Goal: Navigation & Orientation: Find specific page/section

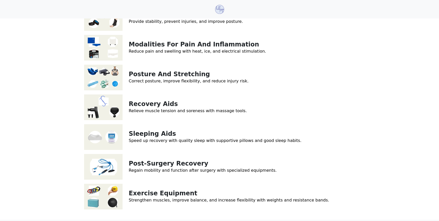
scroll to position [117, 0]
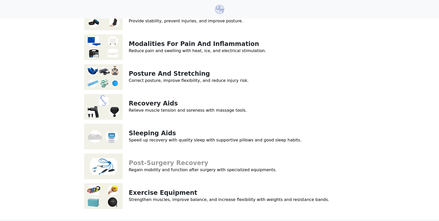
click at [174, 165] on link "Post-Surgery Recovery" at bounding box center [169, 162] width 80 height 7
click at [150, 43] on link "Modalities For Pain And Inflammation" at bounding box center [194, 43] width 130 height 7
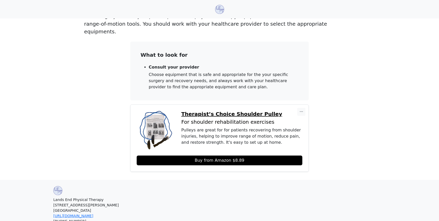
scroll to position [69, 0]
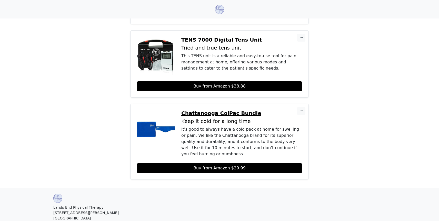
scroll to position [451, 0]
